Goal: Task Accomplishment & Management: Complete application form

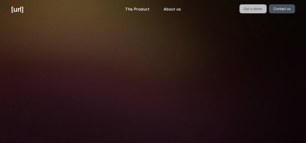
click at [256, 8] on link "Get a demo" at bounding box center [252, 8] width 27 height 9
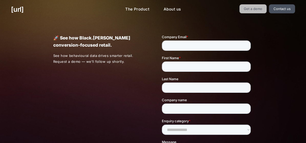
click at [254, 8] on link "Get a demo" at bounding box center [252, 8] width 27 height 9
click at [214, 43] on input "Company Email *" at bounding box center [206, 45] width 89 height 10
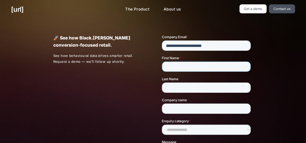
click at [179, 67] on div "First Name *" at bounding box center [207, 63] width 91 height 16
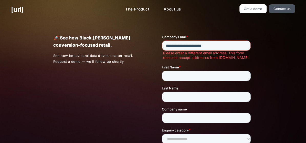
click at [226, 44] on input "**********" at bounding box center [206, 45] width 89 height 10
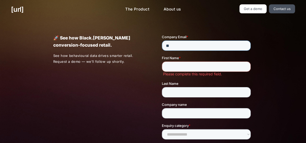
type input "*"
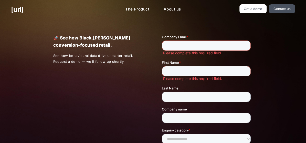
scroll to position [154, 0]
